Goal: Task Accomplishment & Management: Manage account settings

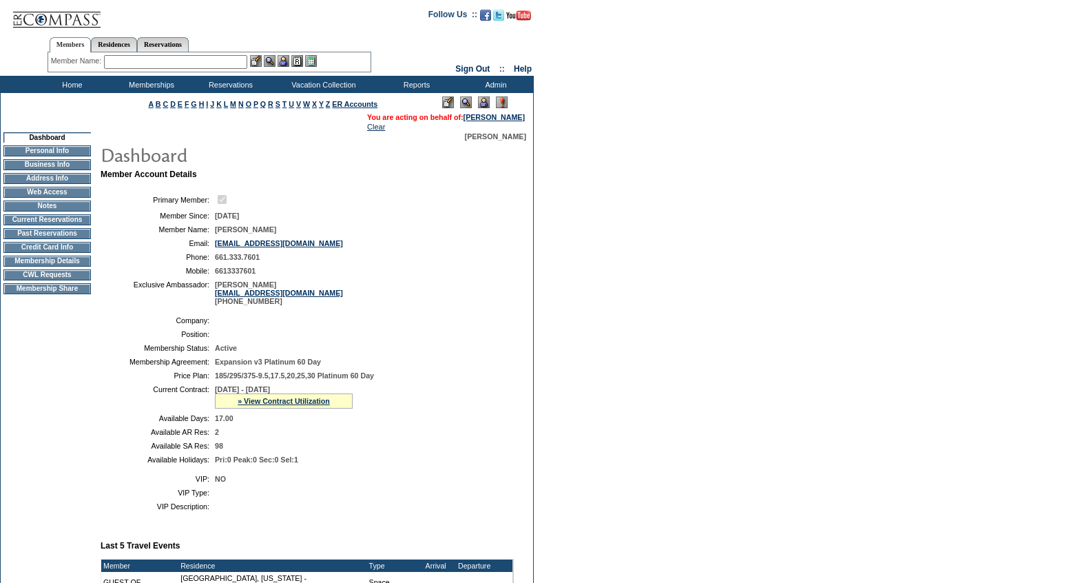
click at [72, 225] on td "Current Reservations" at bounding box center [46, 219] width 87 height 11
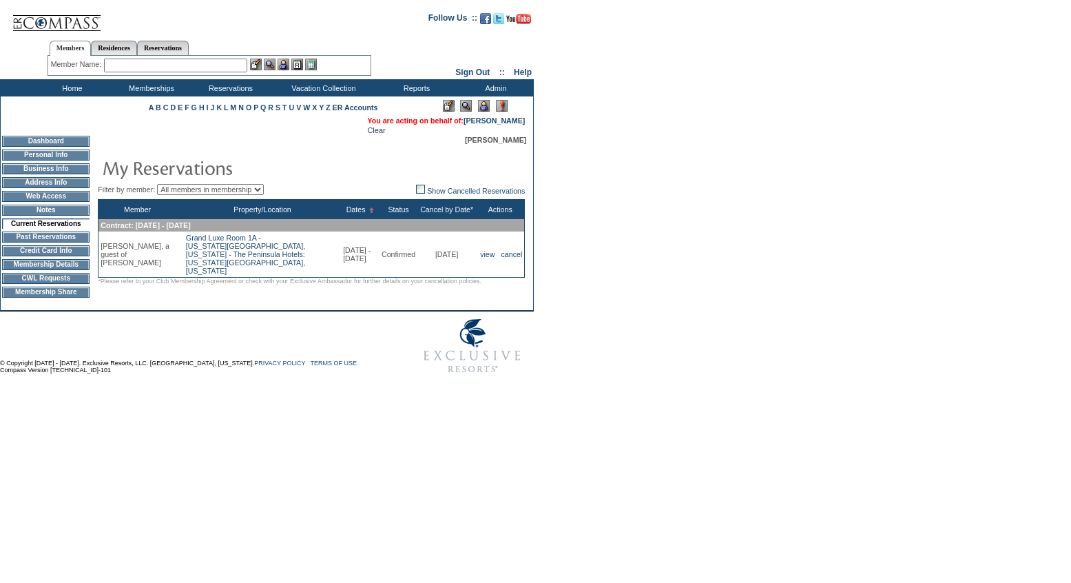
click at [54, 256] on td "Credit Card Info" at bounding box center [45, 250] width 87 height 11
